Goal: Task Accomplishment & Management: Manage account settings

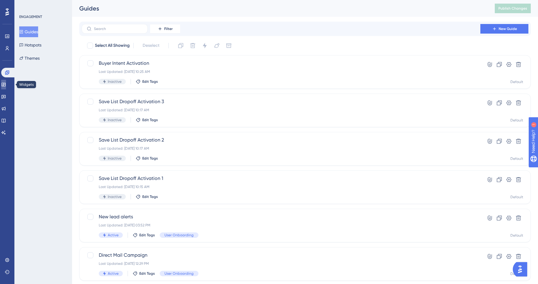
click at [6, 84] on icon at bounding box center [3, 84] width 5 height 5
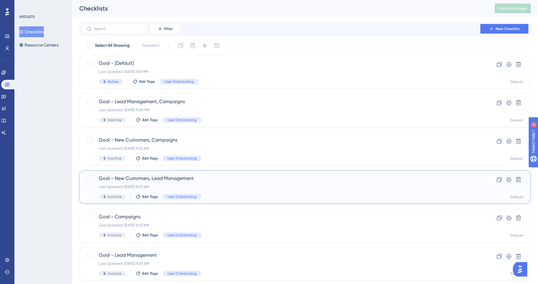
click at [180, 185] on div "Last Updated: Aug 05 2025, 11:03 AM" at bounding box center [281, 187] width 364 height 5
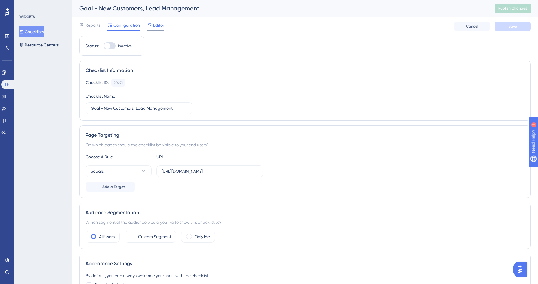
click at [161, 23] on span "Editor" at bounding box center [158, 25] width 11 height 7
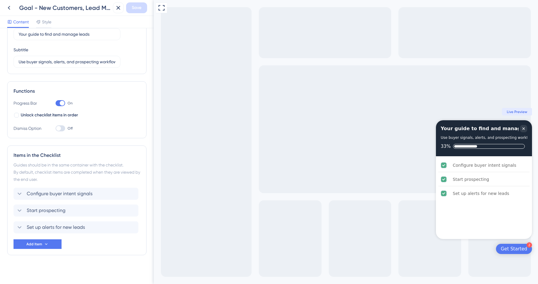
scroll to position [38, 0]
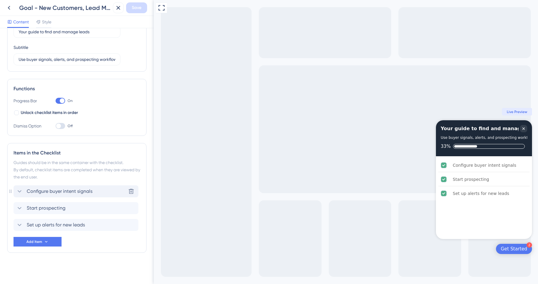
click at [38, 187] on div "Configure buyer intent signals Delete" at bounding box center [76, 191] width 125 height 12
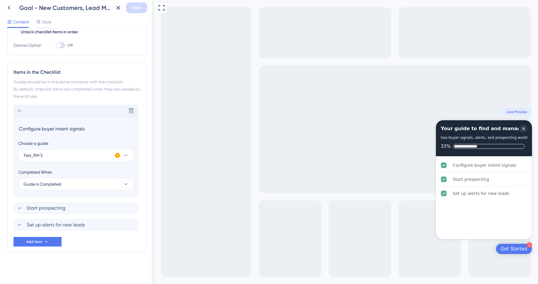
click at [32, 106] on div "Delete" at bounding box center [76, 111] width 125 height 12
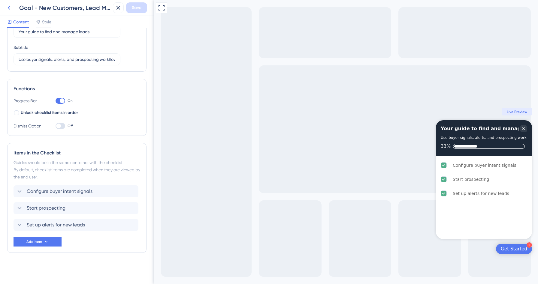
click at [8, 4] on icon at bounding box center [8, 7] width 7 height 7
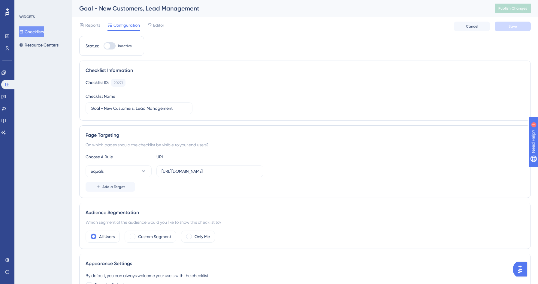
click at [10, 32] on div "Performance" at bounding box center [7, 37] width 5 height 10
click at [23, 32] on icon at bounding box center [21, 32] width 4 height 4
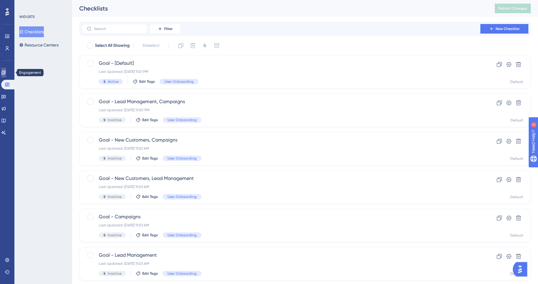
click at [6, 71] on icon at bounding box center [3, 72] width 5 height 5
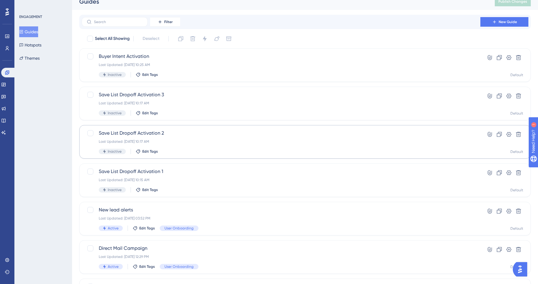
scroll to position [12, 0]
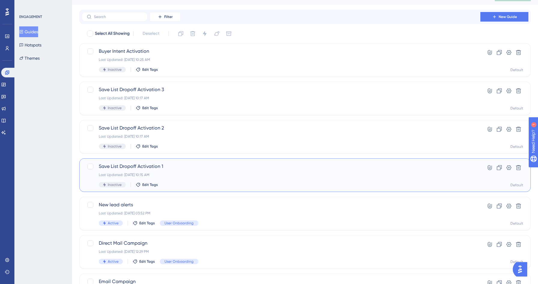
click at [173, 179] on div "Save List Dropoff Activation 1 Last Updated: Aug 18 2025, 10:15 AM Inactive Edi…" at bounding box center [281, 175] width 364 height 25
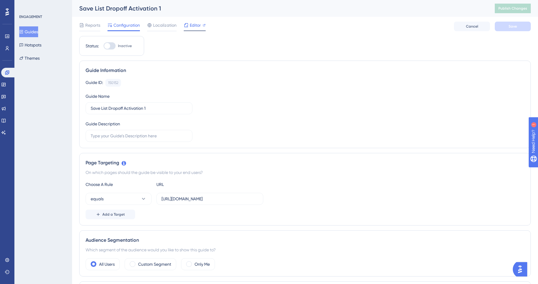
click at [198, 24] on span "Editor" at bounding box center [195, 25] width 11 height 7
click at [41, 44] on button "Hotspots" at bounding box center [30, 45] width 22 height 11
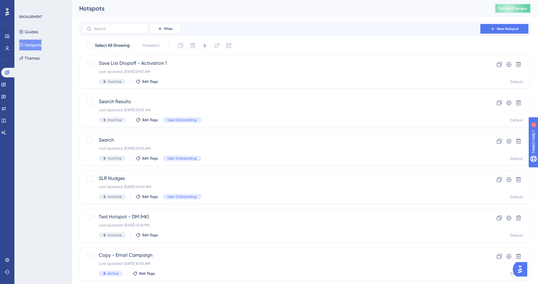
click at [518, 11] on button "Publish Changes" at bounding box center [512, 9] width 36 height 10
click at [91, 103] on div at bounding box center [90, 102] width 6 height 6
checkbox input "true"
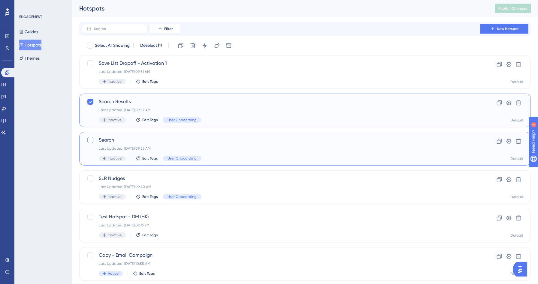
click at [94, 141] on label at bounding box center [91, 140] width 8 height 7
checkbox input "true"
click at [202, 44] on button at bounding box center [205, 46] width 10 height 10
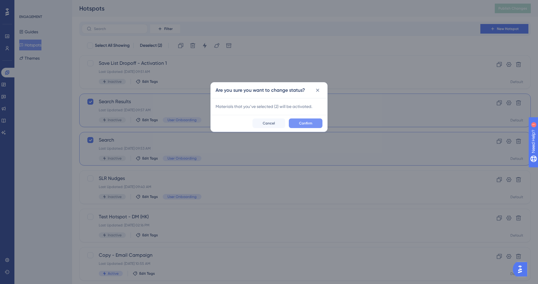
click at [310, 122] on span "Confirm" at bounding box center [305, 123] width 13 height 5
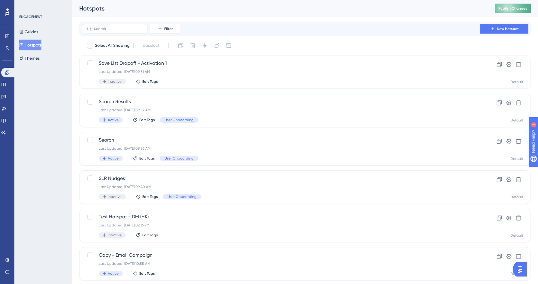
click at [498, 8] on span "Publish Changes" at bounding box center [512, 8] width 29 height 5
click at [214, 106] on div "Search Results Last Updated: Aug 05 2025, 09:57 AM Active Edit Tags User Onboar…" at bounding box center [281, 110] width 364 height 25
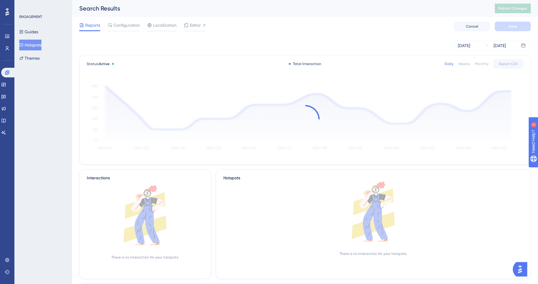
click at [206, 24] on div "Reports Configuration Localization Editor Cancel Save" at bounding box center [304, 26] width 451 height 19
click at [196, 24] on span "Editor" at bounding box center [195, 25] width 11 height 7
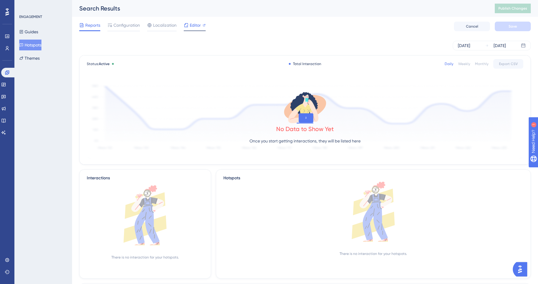
click at [194, 29] on div "Editor" at bounding box center [195, 27] width 22 height 10
click at [130, 25] on span "Configuration" at bounding box center [126, 25] width 26 height 7
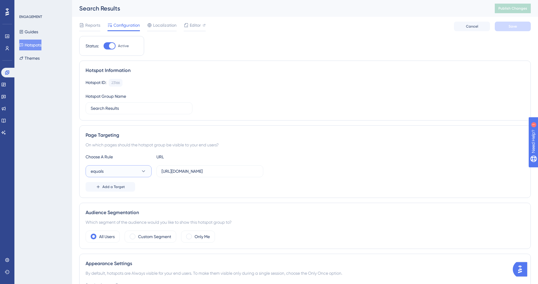
click at [123, 173] on button "equals" at bounding box center [119, 171] width 66 height 12
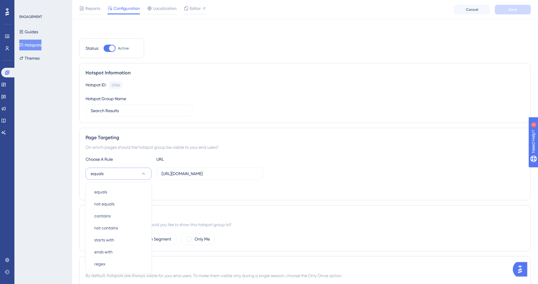
scroll to position [83, 0]
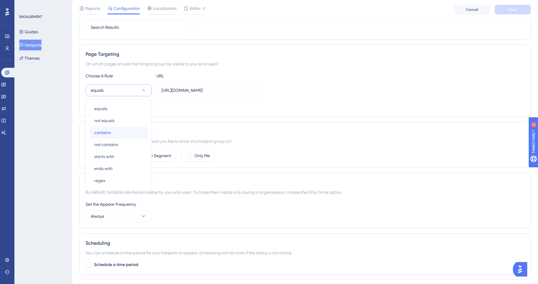
click at [110, 132] on span "contains" at bounding box center [102, 132] width 17 height 7
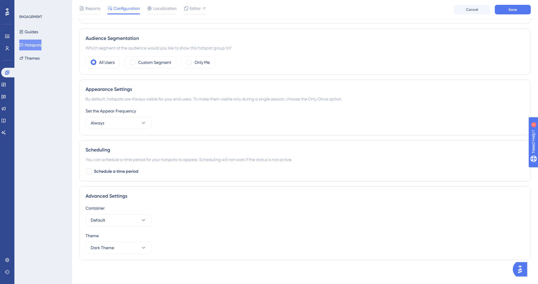
scroll to position [0, 0]
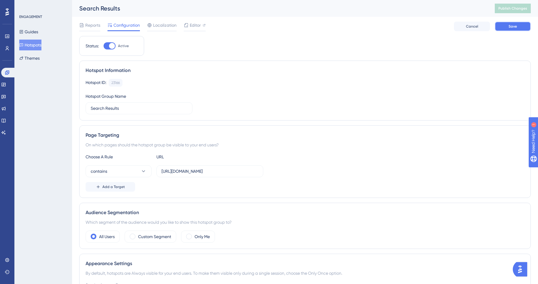
click at [507, 26] on button "Save" at bounding box center [512, 27] width 36 height 10
click at [499, 10] on span "Publish Changes" at bounding box center [512, 8] width 29 height 5
click at [39, 42] on button "Hotspots" at bounding box center [30, 45] width 22 height 11
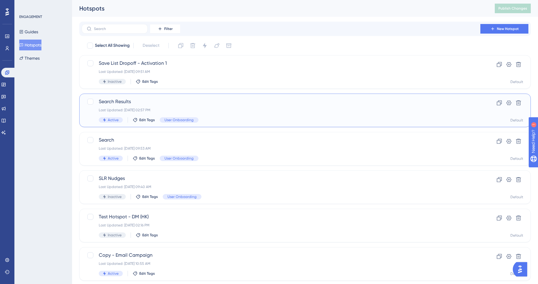
click at [238, 114] on div "Search Results Last Updated: Aug 18 2025, 02:57 PM Active Edit Tags User Onboar…" at bounding box center [281, 110] width 364 height 25
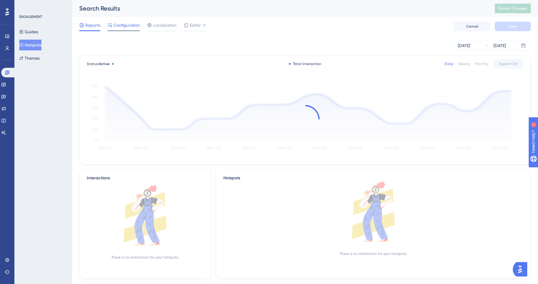
click at [129, 24] on span "Configuration" at bounding box center [126, 25] width 26 height 7
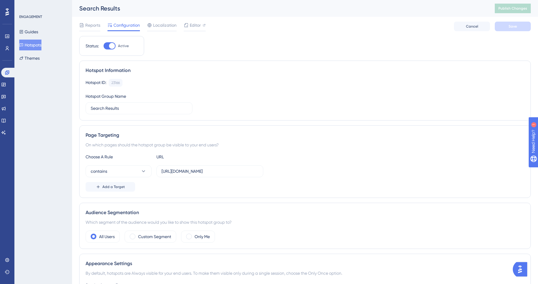
click at [32, 44] on button "Hotspots" at bounding box center [30, 45] width 22 height 11
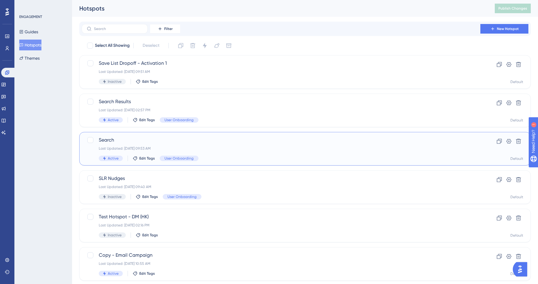
click at [203, 151] on div "Search Last Updated: Aug 05 2025, 09:53 AM Active Edit Tags User Onboarding" at bounding box center [281, 149] width 364 height 25
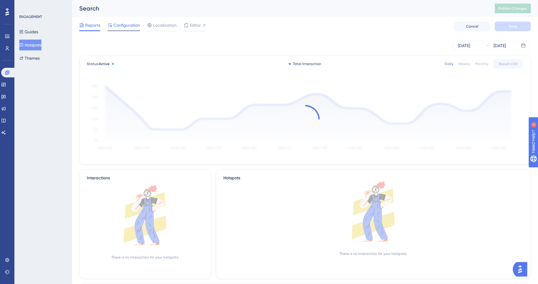
click at [128, 24] on span "Configuration" at bounding box center [126, 25] width 26 height 7
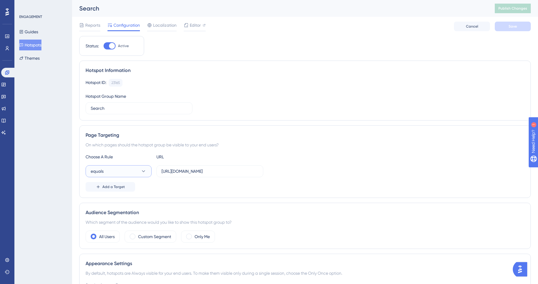
click at [116, 169] on button "equals" at bounding box center [119, 171] width 66 height 12
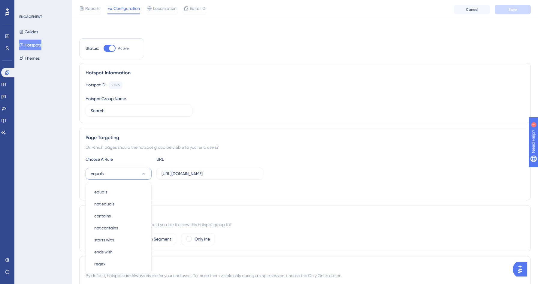
scroll to position [83, 0]
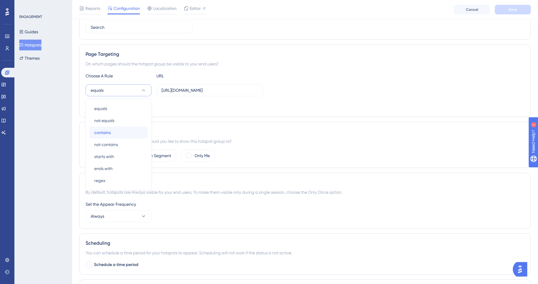
click at [113, 131] on div "contains contains" at bounding box center [118, 133] width 49 height 12
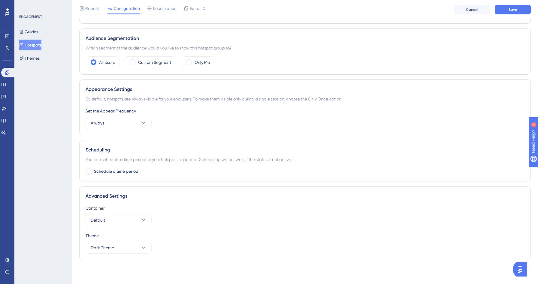
scroll to position [0, 0]
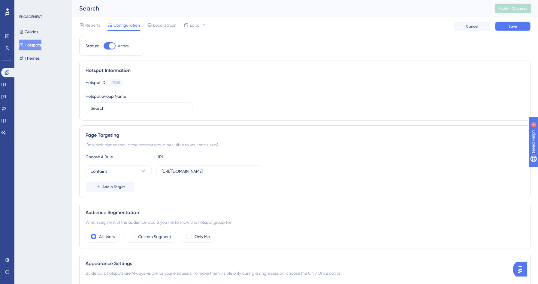
click at [515, 27] on span "Save" at bounding box center [512, 26] width 8 height 5
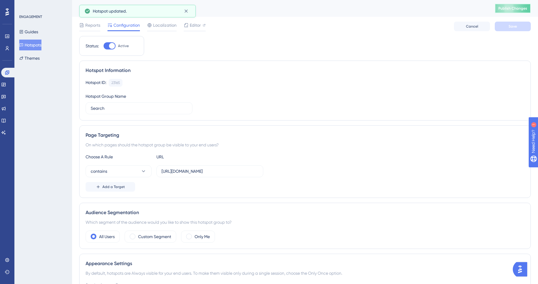
click at [517, 8] on span "Publish Changes" at bounding box center [512, 8] width 29 height 5
click at [184, 174] on input "https://yellowstone.salesgenie.com/search" at bounding box center [209, 171] width 97 height 7
click at [224, 113] on div "Hotspot ID: 23165 Copy Hotspot Group Name Search" at bounding box center [305, 96] width 439 height 35
click at [86, 10] on div "Search" at bounding box center [279, 8] width 400 height 8
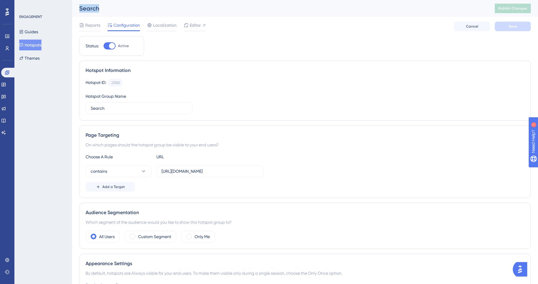
click at [86, 10] on div "Search" at bounding box center [279, 8] width 400 height 8
click at [95, 11] on div "Search" at bounding box center [279, 8] width 400 height 8
click at [28, 47] on button "Hotspots" at bounding box center [30, 45] width 22 height 11
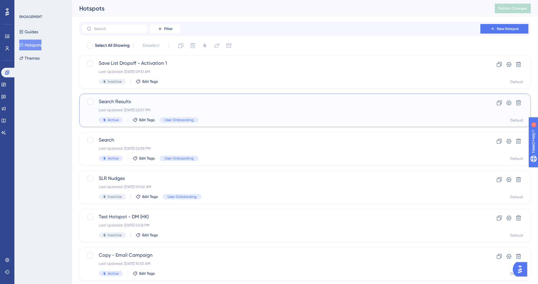
click at [233, 108] on div "Last Updated: Aug 18 2025, 02:57 PM" at bounding box center [281, 110] width 364 height 5
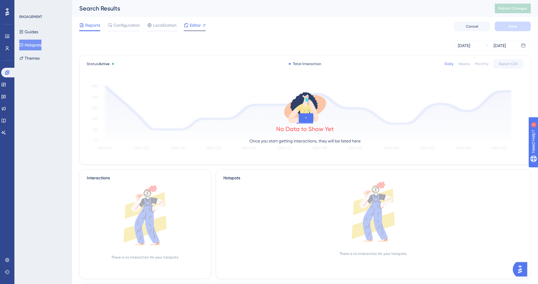
click at [189, 30] on div "Editor" at bounding box center [195, 27] width 22 height 10
click at [131, 27] on span "Configuration" at bounding box center [126, 25] width 26 height 7
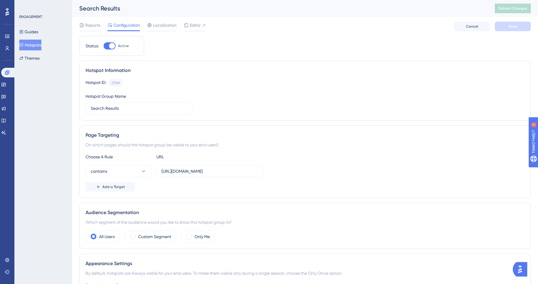
click at [37, 46] on button "Hotspots" at bounding box center [30, 45] width 22 height 11
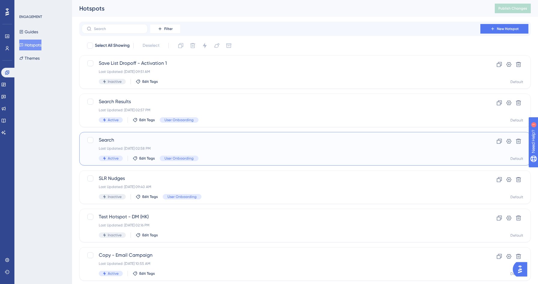
click at [188, 146] on div "Search Last Updated: Aug 18 2025, 02:58 PM Active Edit Tags User Onboarding" at bounding box center [281, 149] width 364 height 25
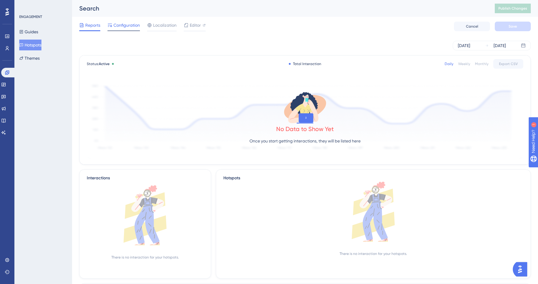
click at [132, 27] on span "Configuration" at bounding box center [126, 25] width 26 height 7
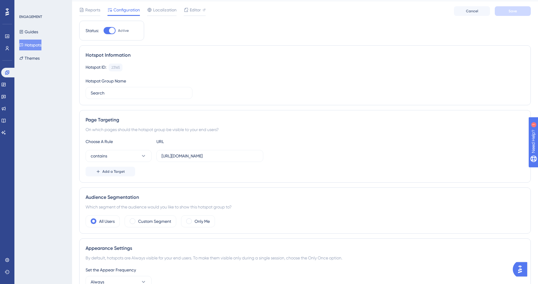
scroll to position [19, 0]
click at [254, 113] on div "Page Targeting On which pages should the hotspot group be visible to your end u…" at bounding box center [304, 145] width 451 height 73
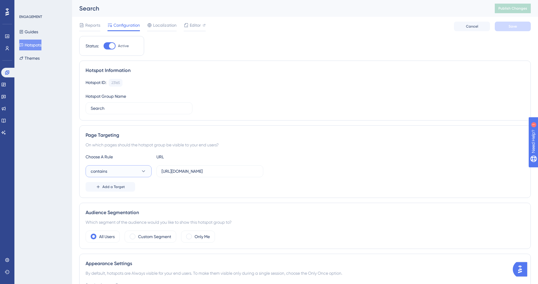
click at [134, 175] on button "contains" at bounding box center [119, 171] width 66 height 12
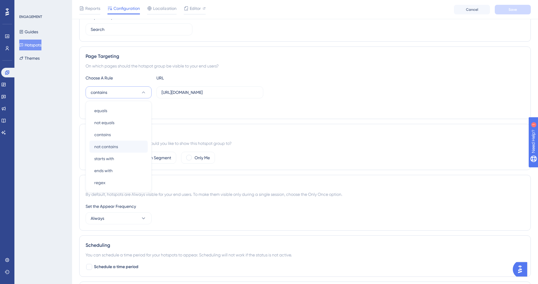
scroll to position [82, 0]
click at [176, 111] on div "Add a Target" at bounding box center [305, 108] width 439 height 10
click at [143, 93] on icon at bounding box center [143, 92] width 3 height 2
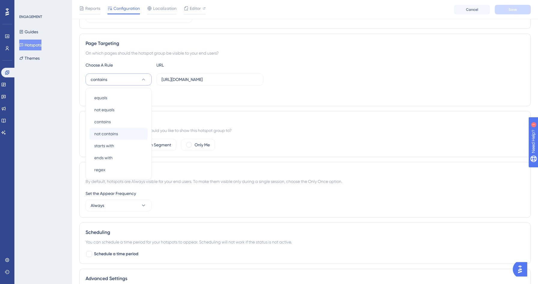
scroll to position [91, 0]
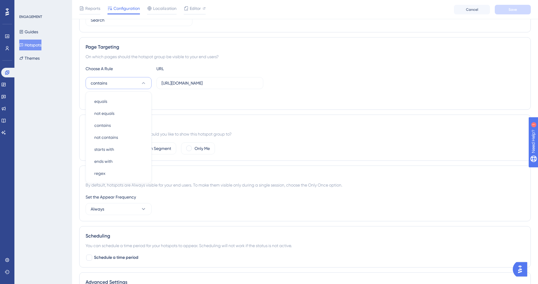
click at [269, 100] on div "Add a Target" at bounding box center [305, 99] width 439 height 10
click at [38, 46] on button "Hotspots" at bounding box center [30, 45] width 22 height 11
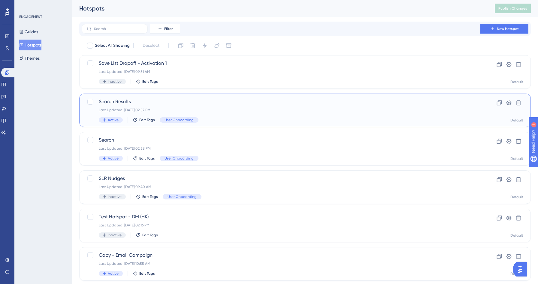
click at [212, 97] on div "Search Results Last Updated: Aug 18 2025, 02:57 PM Active Edit Tags User Onboar…" at bounding box center [304, 111] width 451 height 34
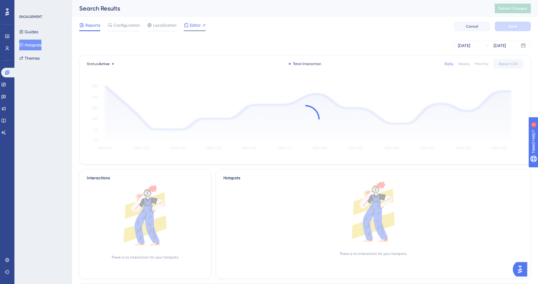
click at [196, 26] on span "Editor" at bounding box center [195, 25] width 11 height 7
click at [506, 12] on button "Publish Changes" at bounding box center [512, 9] width 36 height 10
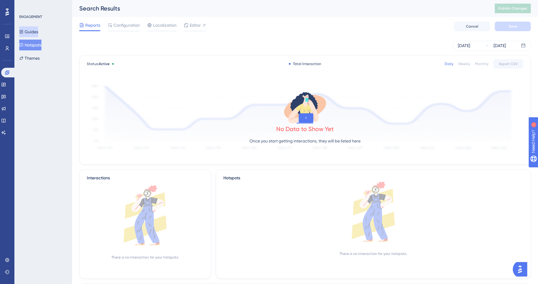
click at [35, 30] on button "Guides" at bounding box center [28, 31] width 19 height 11
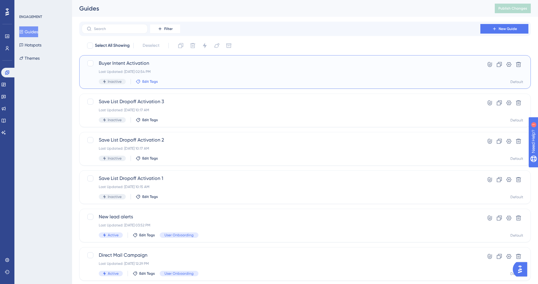
click at [146, 80] on span "Edit Tags" at bounding box center [150, 81] width 16 height 5
click at [143, 139] on div at bounding box center [142, 138] width 5 height 5
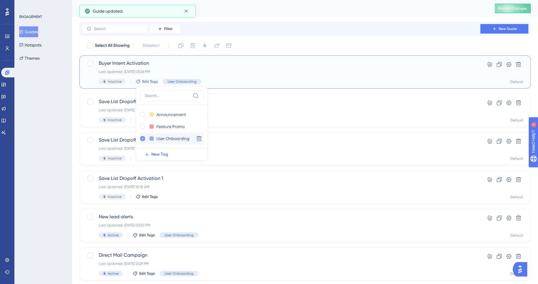
click at [144, 137] on div at bounding box center [142, 138] width 5 height 5
checkbox input "false"
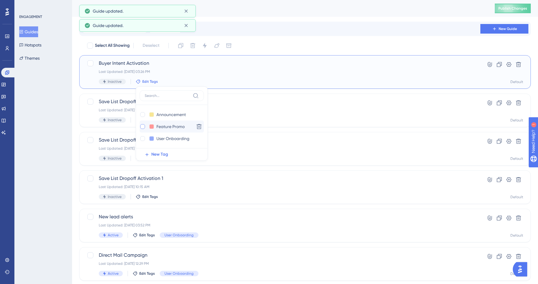
click at [141, 127] on div at bounding box center [142, 126] width 5 height 5
checkbox input "true"
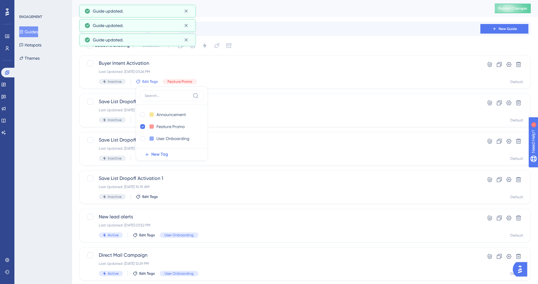
click at [36, 148] on div "ENGAGEMENT Guides Hotspots Themes" at bounding box center [43, 142] width 58 height 284
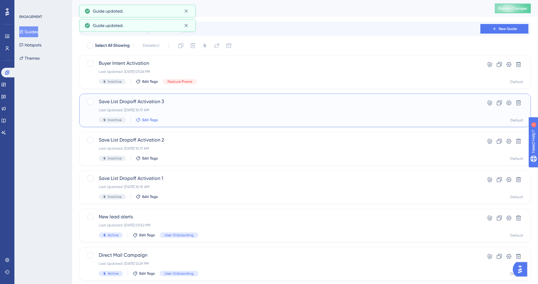
click at [144, 118] on span "Edit Tags" at bounding box center [150, 120] width 16 height 5
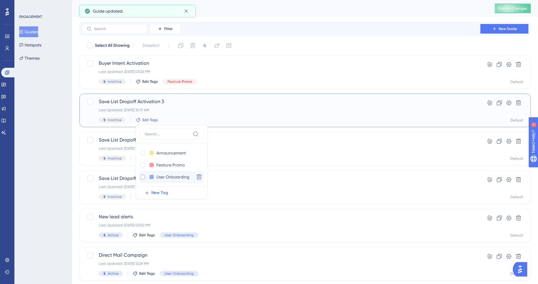
click at [142, 176] on div at bounding box center [142, 177] width 5 height 5
click at [47, 166] on div "ENGAGEMENT Guides Hotspots Themes" at bounding box center [43, 142] width 58 height 284
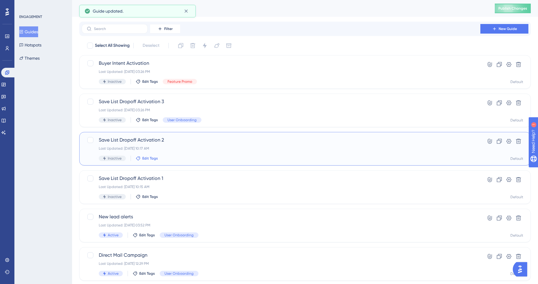
click at [144, 157] on span "Edit Tags" at bounding box center [150, 158] width 16 height 5
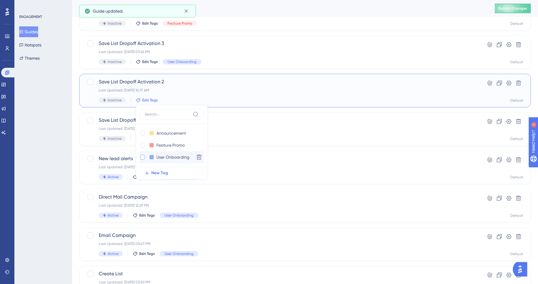
click at [142, 158] on div at bounding box center [142, 157] width 5 height 5
click at [68, 137] on div "ENGAGEMENT Guides Hotspots Themes" at bounding box center [43, 142] width 58 height 284
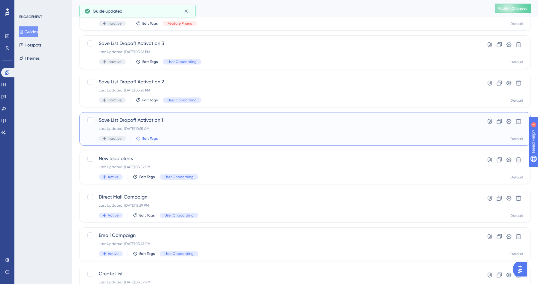
click at [144, 139] on span "Edit Tags" at bounding box center [150, 138] width 16 height 5
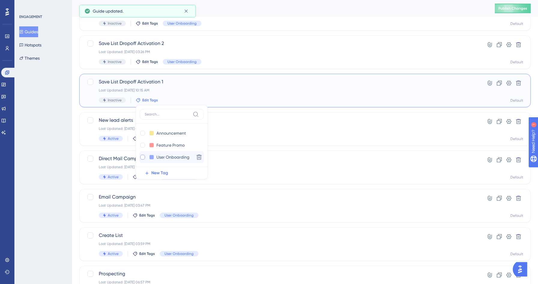
click at [142, 157] on div at bounding box center [142, 157] width 5 height 5
checkbox input "true"
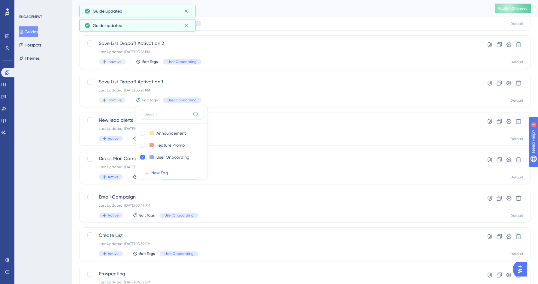
click at [58, 134] on div "ENGAGEMENT Guides Hotspots Themes" at bounding box center [43, 142] width 58 height 284
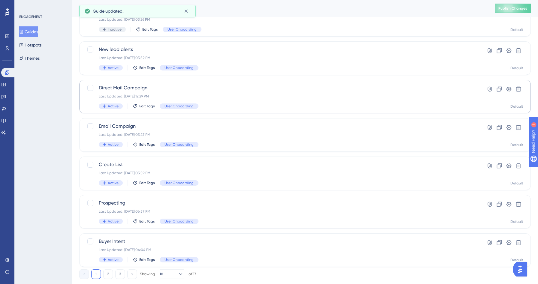
scroll to position [0, 0]
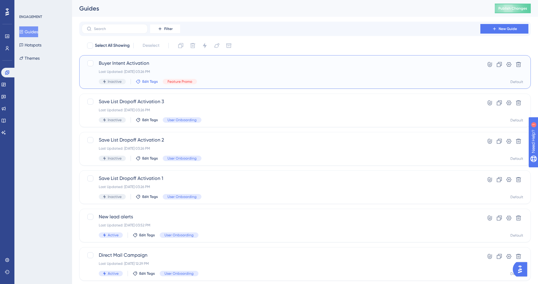
click at [149, 82] on span "Edit Tags" at bounding box center [150, 81] width 16 height 5
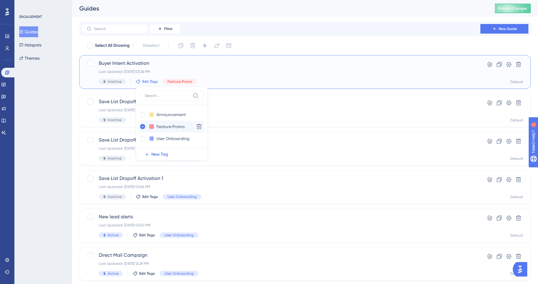
click at [149, 129] on button at bounding box center [151, 126] width 5 height 5
click at [174, 145] on div at bounding box center [174, 145] width 5 height 5
click at [174, 137] on div at bounding box center [174, 138] width 5 height 5
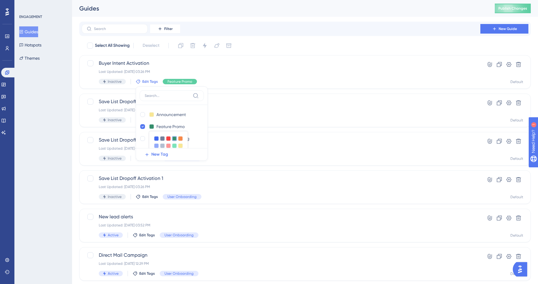
click at [267, 36] on div "Filter New Guide" at bounding box center [304, 29] width 451 height 14
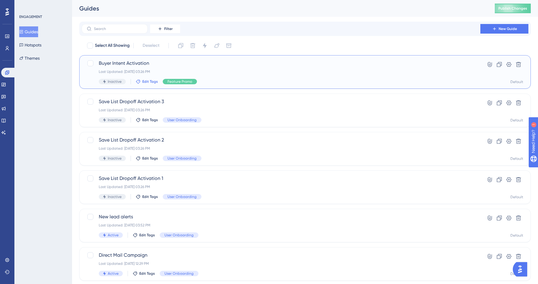
click at [147, 82] on span "Edit Tags" at bounding box center [150, 81] width 16 height 5
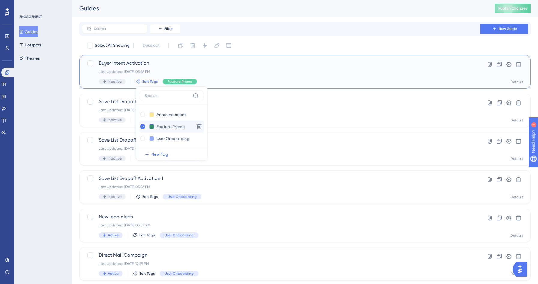
click at [152, 127] on button at bounding box center [151, 126] width 5 height 5
click at [172, 146] on div at bounding box center [174, 145] width 5 height 5
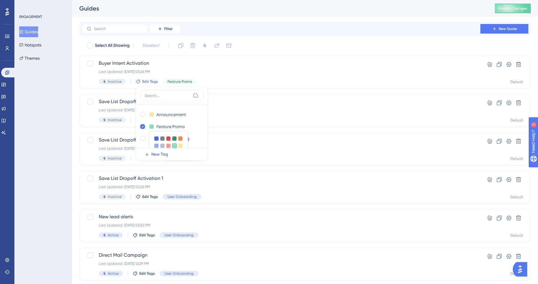
click at [260, 21] on div "Performance Users Engagement Widgets Feedback Product Updates Knowledge Base AI…" at bounding box center [305, 228] width 466 height 456
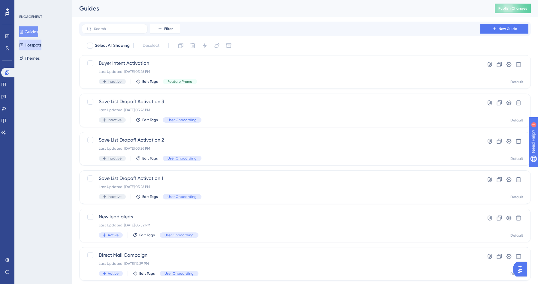
click at [35, 46] on button "Hotspots" at bounding box center [30, 45] width 22 height 11
click at [41, 43] on button "Hotspots" at bounding box center [30, 45] width 22 height 11
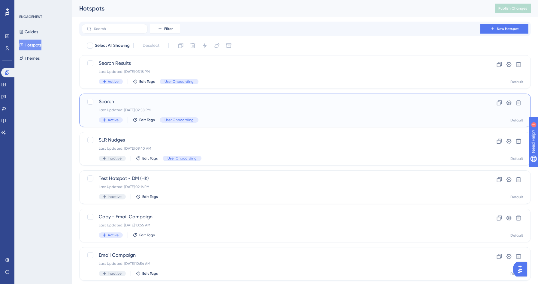
click at [141, 98] on span "Search" at bounding box center [281, 101] width 364 height 7
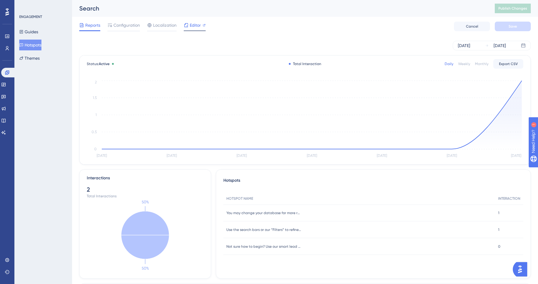
click at [192, 27] on span "Editor" at bounding box center [195, 25] width 11 height 7
click at [38, 31] on button "Guides" at bounding box center [28, 31] width 19 height 11
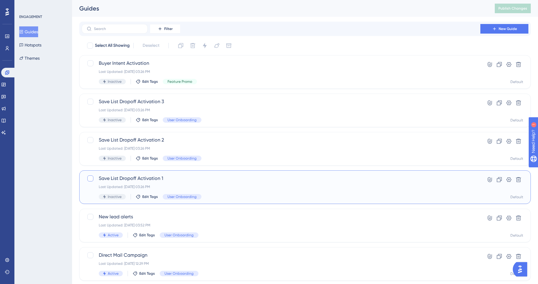
click at [91, 178] on div at bounding box center [90, 179] width 6 height 6
checkbox input "true"
click at [92, 140] on div at bounding box center [90, 140] width 6 height 6
checkbox input "true"
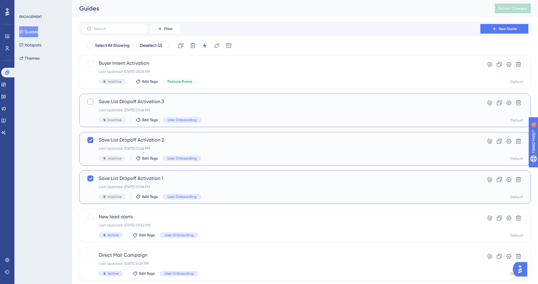
click at [94, 101] on label at bounding box center [91, 101] width 8 height 7
checkbox input "true"
click at [90, 141] on icon at bounding box center [91, 140] width 4 height 5
checkbox input "false"
click at [89, 108] on div "Save List Dropoff Activation 3 Last Updated: Aug 18 2025, 03:26 PM Inactive Edi…" at bounding box center [275, 110] width 376 height 25
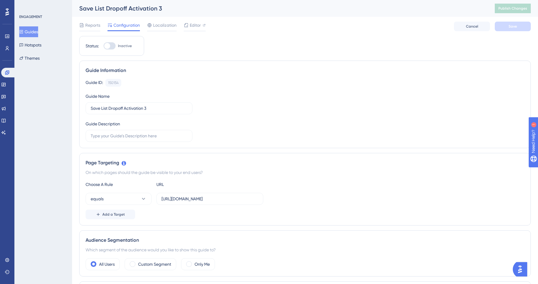
click at [122, 29] on div "Configuration" at bounding box center [123, 27] width 32 height 10
click at [38, 27] on button "Guides" at bounding box center [28, 31] width 19 height 11
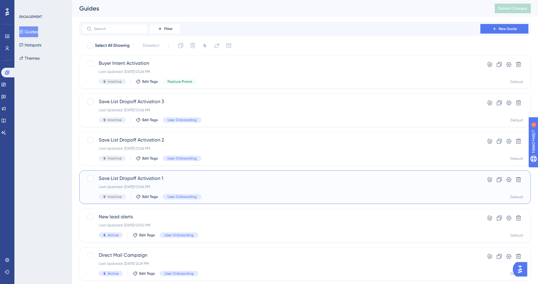
click at [143, 178] on span "Save List Dropoff Activation 1" at bounding box center [281, 178] width 364 height 7
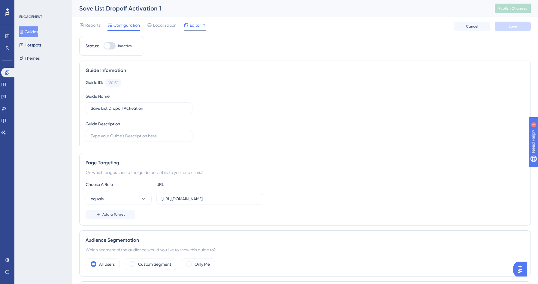
click at [192, 23] on span "Editor" at bounding box center [195, 25] width 11 height 7
click at [34, 44] on button "Hotspots" at bounding box center [30, 45] width 22 height 11
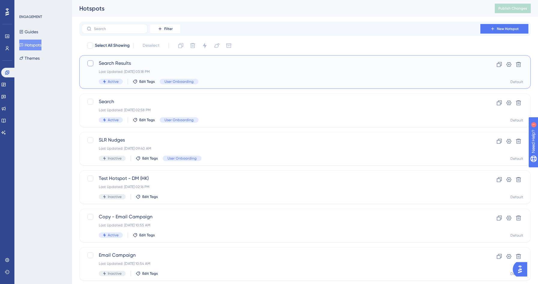
click at [92, 63] on div at bounding box center [90, 63] width 6 height 6
checkbox input "true"
click at [92, 100] on div at bounding box center [90, 102] width 6 height 6
checkbox input "true"
click at [205, 44] on icon at bounding box center [205, 45] width 4 height 5
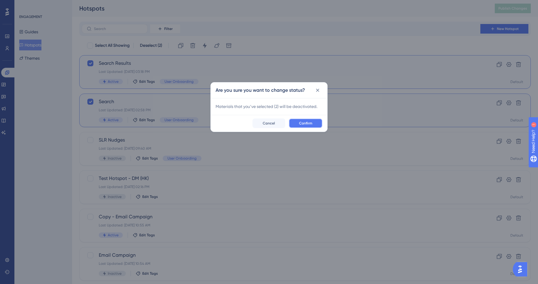
click at [307, 121] on span "Confirm" at bounding box center [305, 123] width 13 height 5
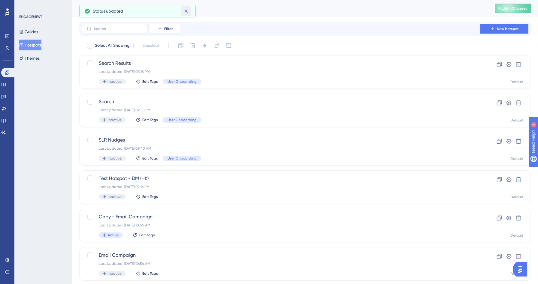
click at [186, 13] on icon at bounding box center [186, 11] width 6 height 6
click at [518, 8] on span "Publish Changes" at bounding box center [512, 8] width 29 height 5
click at [38, 32] on button "Guides" at bounding box center [28, 31] width 19 height 11
